Goal: Navigation & Orientation: Find specific page/section

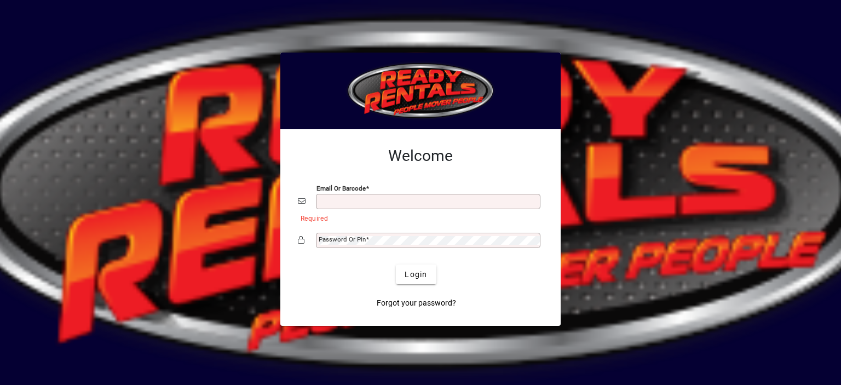
click at [346, 199] on input "Email or Barcode" at bounding box center [428, 201] width 221 height 9
type input "**********"
click at [346, 239] on mat-label "Password or Pin" at bounding box center [341, 239] width 47 height 8
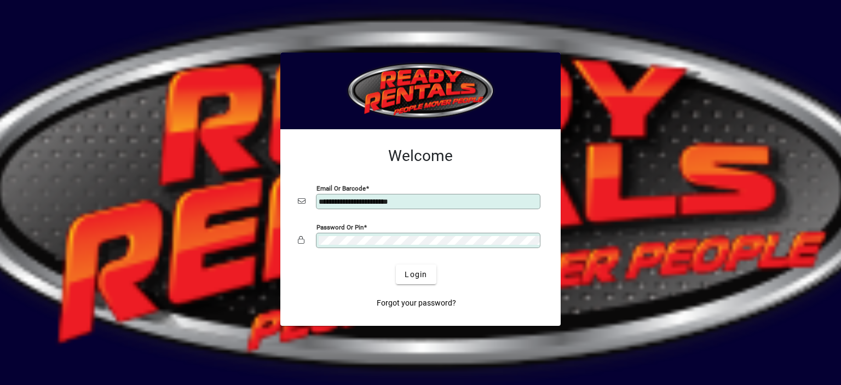
click at [396, 264] on button "Login" at bounding box center [416, 274] width 40 height 20
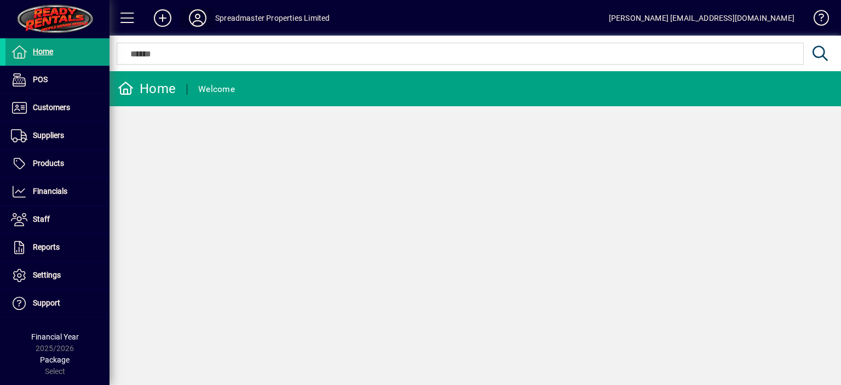
click at [197, 16] on icon at bounding box center [198, 18] width 22 height 18
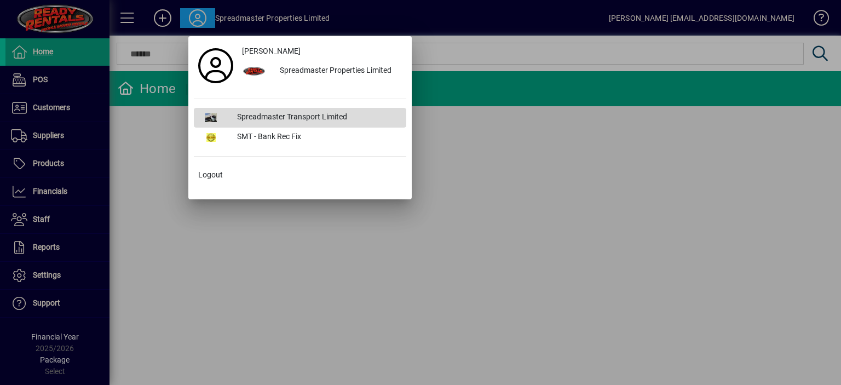
click at [291, 115] on div "Spreadmaster Transport Limited" at bounding box center [317, 118] width 178 height 20
